Goal: Communication & Community: Answer question/provide support

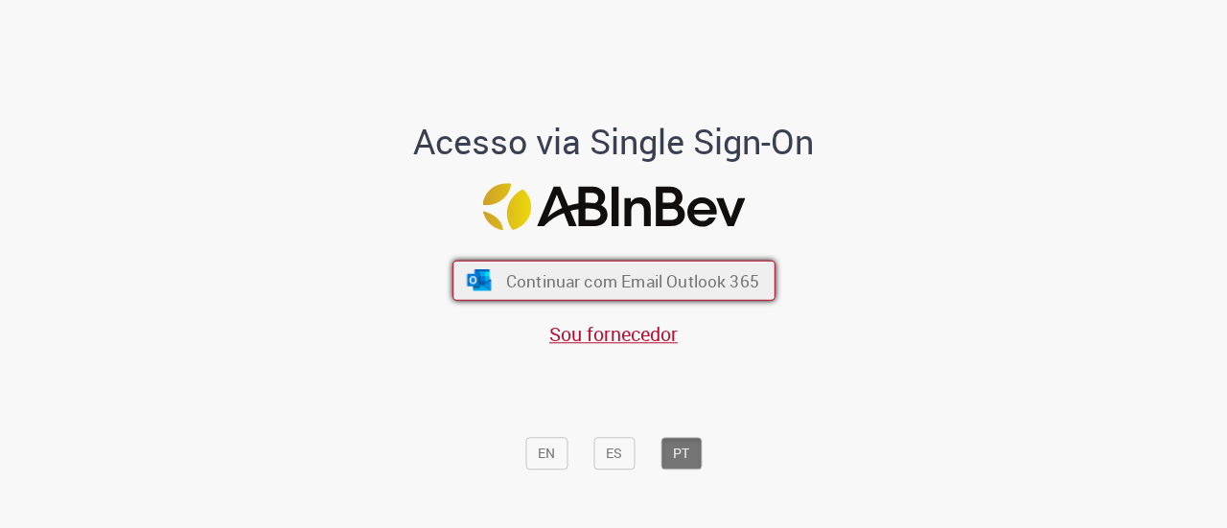
click at [613, 300] on button "Continuar com Email Outlook 365" at bounding box center [614, 281] width 323 height 40
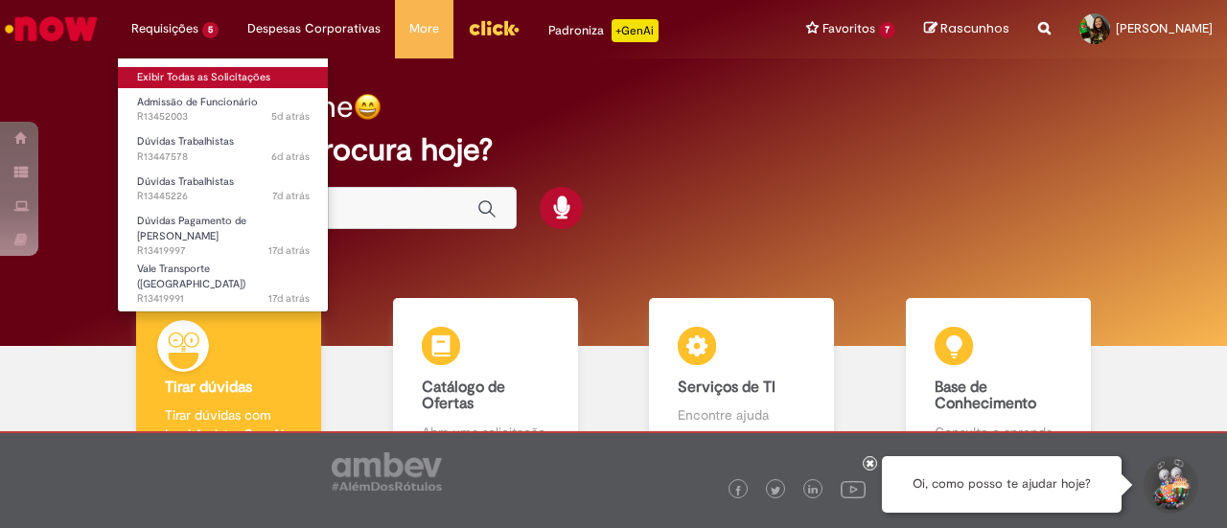
click at [194, 73] on link "Exibir Todas as Solicitações" at bounding box center [223, 77] width 211 height 21
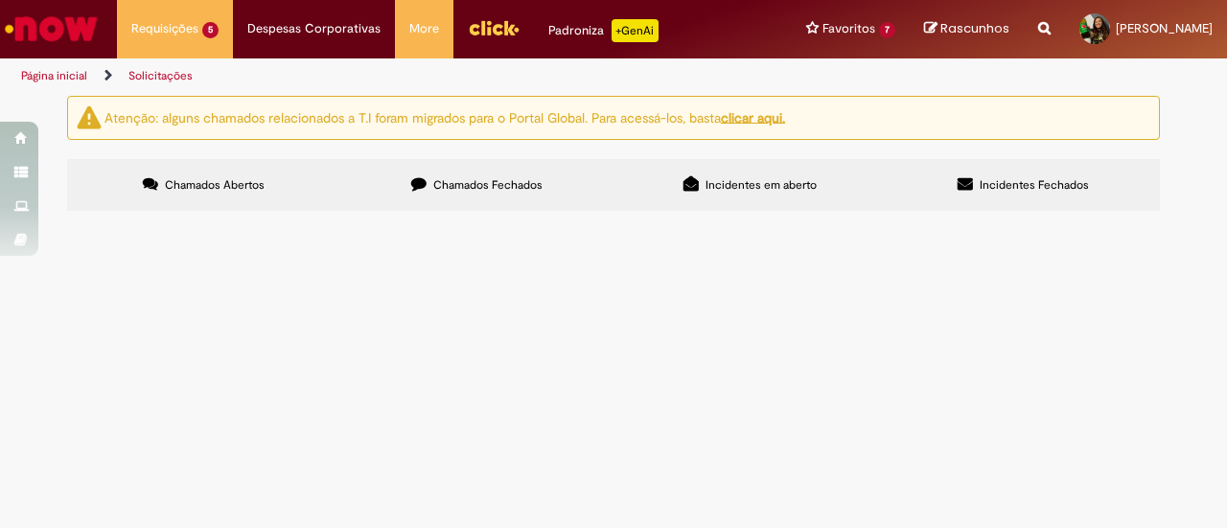
scroll to position [218, 0]
click at [0, 0] on span "Bom dia, Solicito validação do desligamento." at bounding box center [0, 0] width 0 height 0
click at [0, 0] on tbody "R13452003 Admissão de Funcionário ID: 99846400 VT: 20,80 por dia Bom dia, Não s…" at bounding box center [0, 0] width 0 height 0
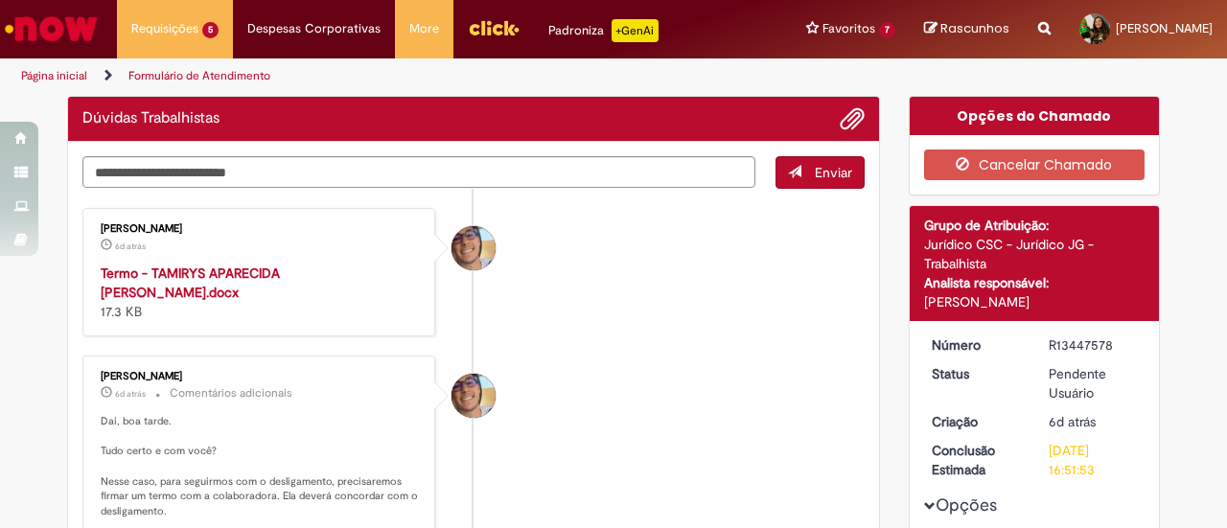
scroll to position [149, 0]
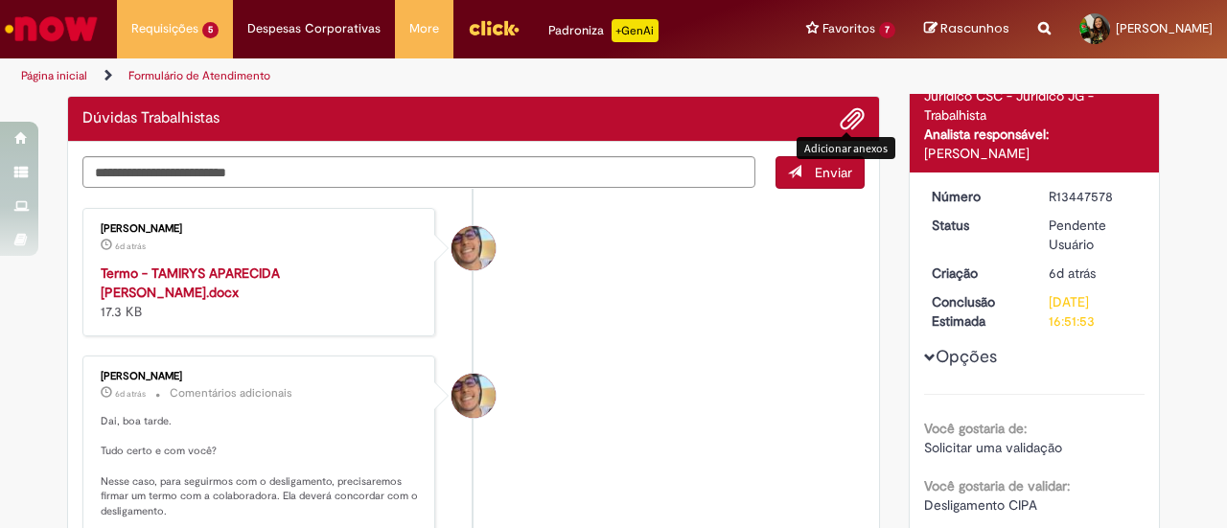
click at [841, 118] on span "Adicionar anexos" at bounding box center [852, 119] width 23 height 23
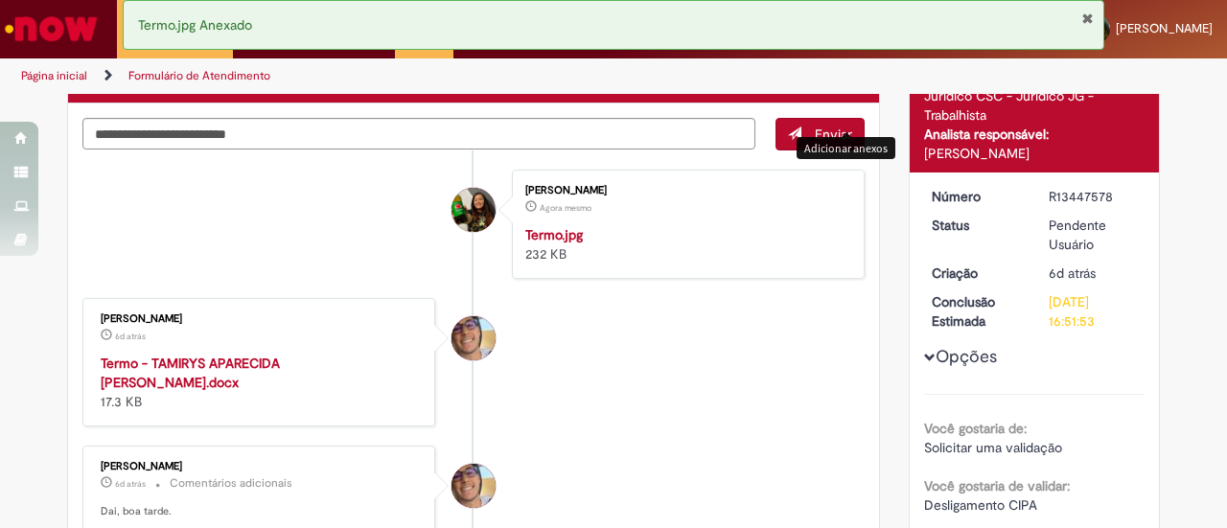
scroll to position [110, 0]
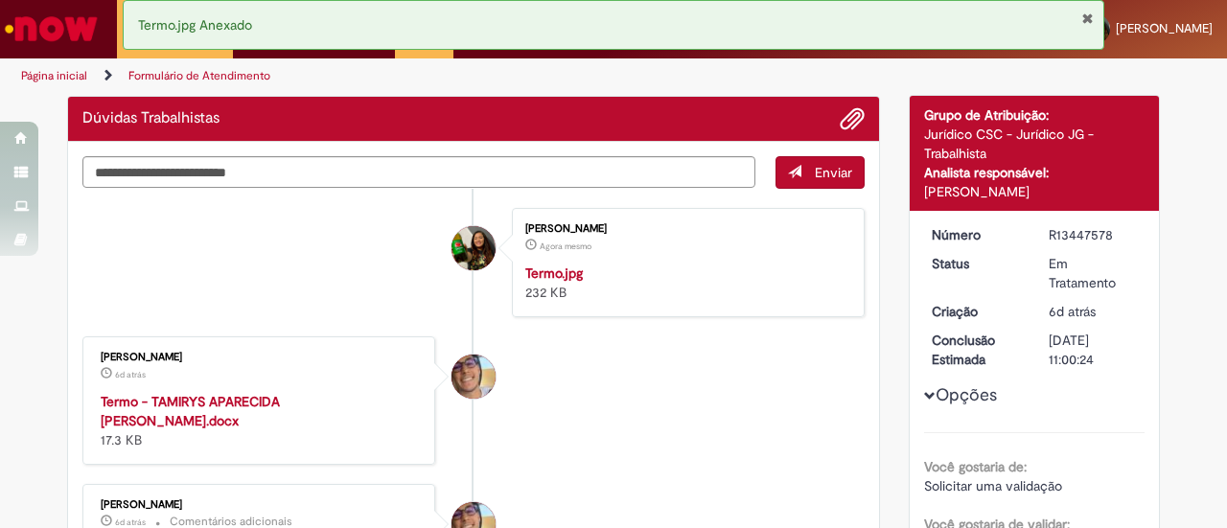
drag, startPoint x: 1040, startPoint y: 197, endPoint x: 1053, endPoint y: 219, distance: 25.3
drag, startPoint x: 1044, startPoint y: 235, endPoint x: 1127, endPoint y: 230, distance: 82.6
click at [1127, 230] on div "R13447578" at bounding box center [1093, 234] width 89 height 19
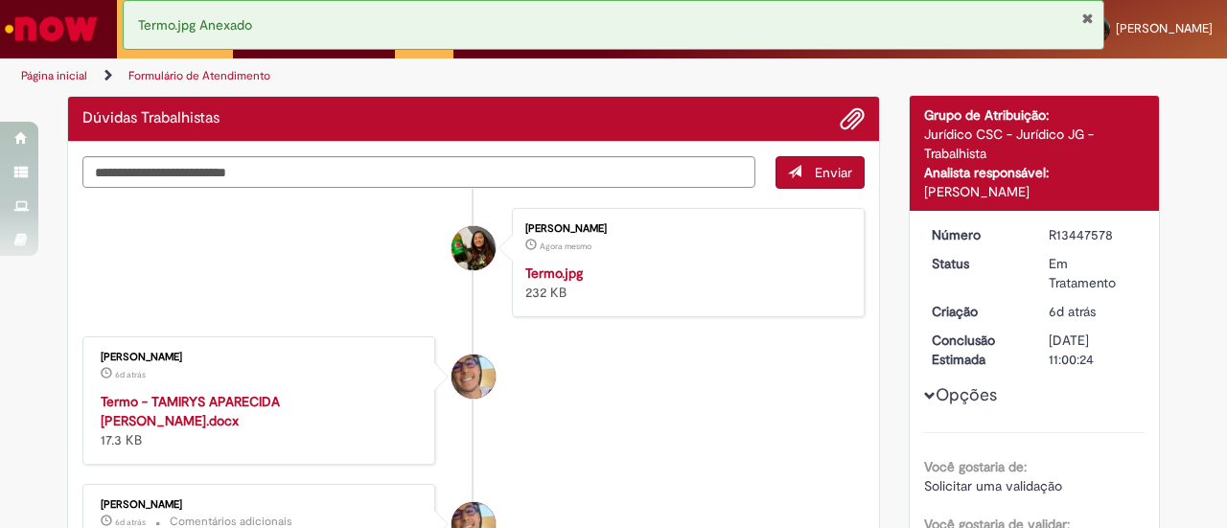
copy div "R13447578"
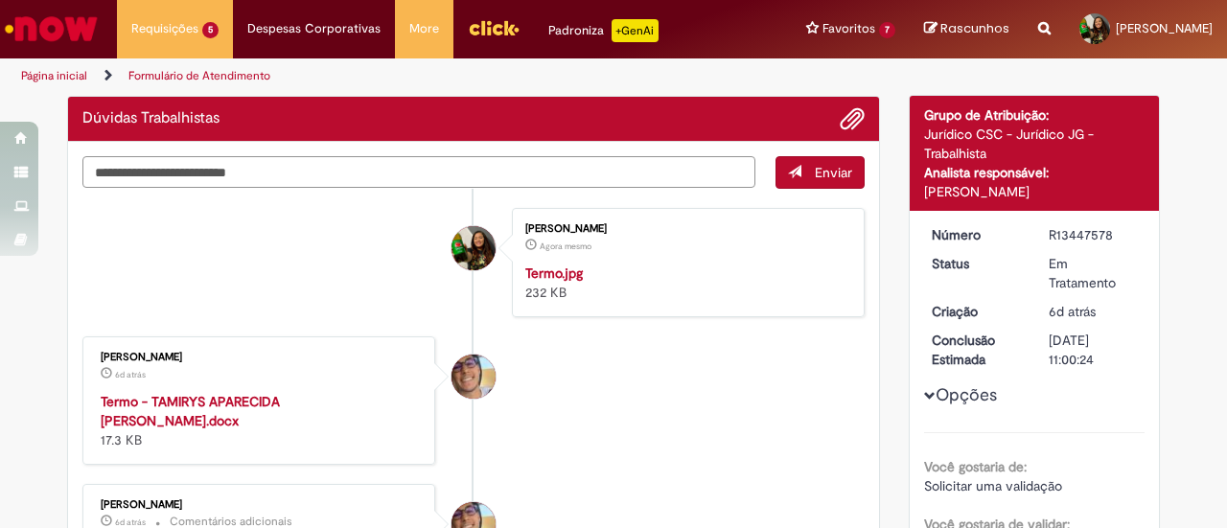
click at [479, 179] on textarea "Digite sua mensagem aqui..." at bounding box center [418, 172] width 673 height 32
type textarea "*"
type textarea "**********"
click at [828, 178] on button "Enviar" at bounding box center [820, 172] width 89 height 33
